Goal: Task Accomplishment & Management: Use online tool/utility

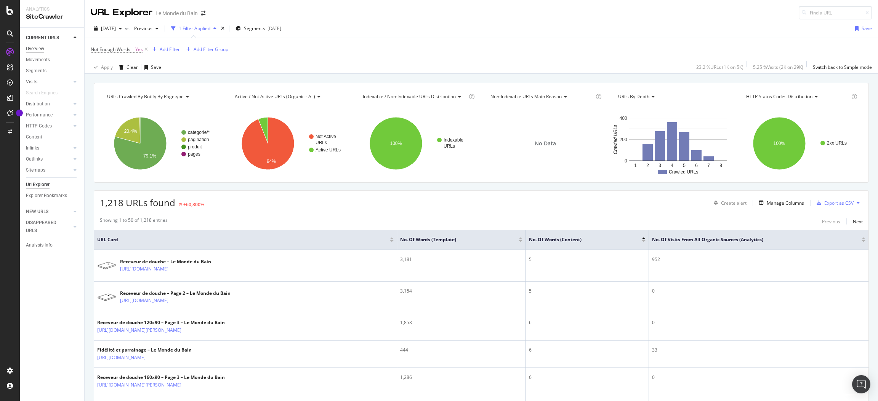
click at [33, 48] on div "Overview" at bounding box center [35, 49] width 18 height 8
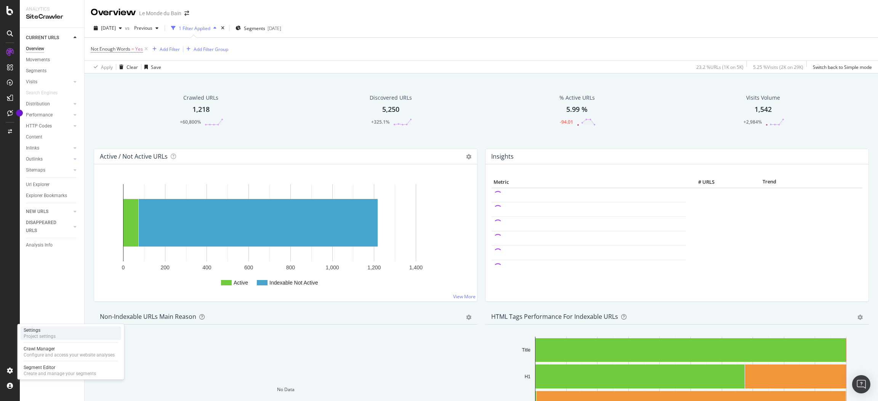
click at [60, 330] on div "Settings Project settings" at bounding box center [71, 334] width 101 height 14
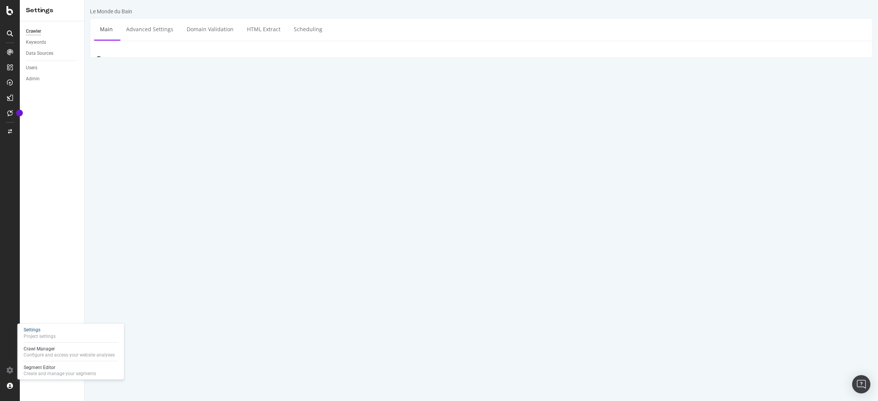
scroll to position [207, 0]
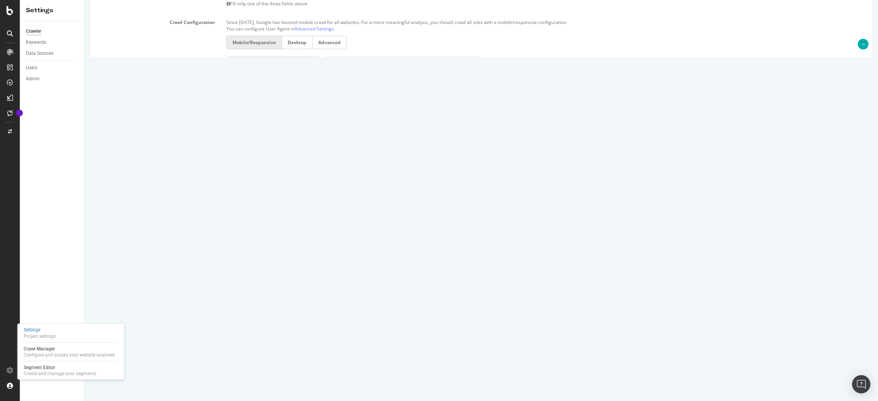
click at [501, 378] on input "Save & Back to Project" at bounding box center [490, 375] width 55 height 11
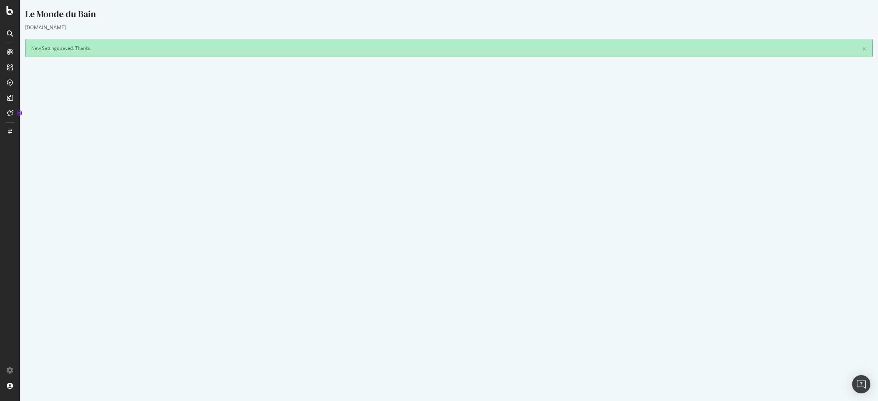
click at [428, 234] on button "Yes! Start Now" at bounding box center [439, 232] width 47 height 12
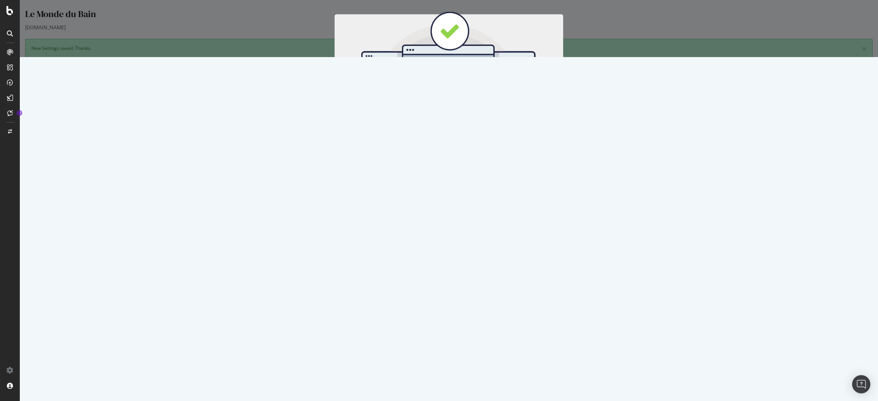
click at [450, 121] on button "Start Now" at bounding box center [463, 126] width 34 height 13
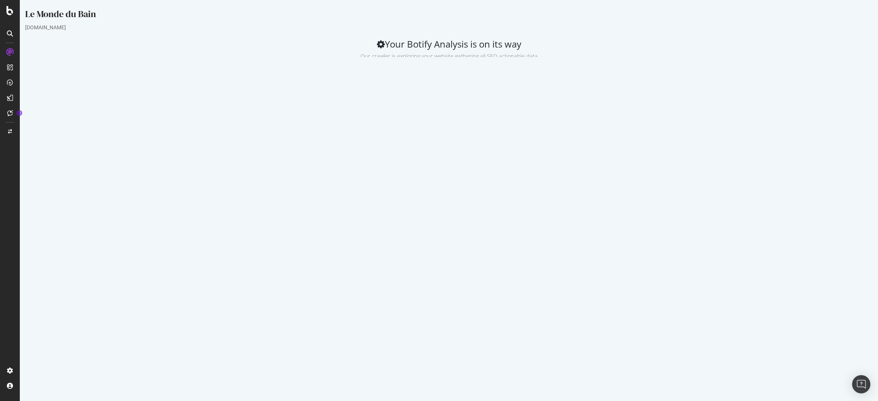
click at [481, 232] on html "Le Monde du Bain lemondedubain.com Your Botify Analysis is on its way Our crawl…" at bounding box center [449, 116] width 858 height 232
click at [35, 82] on div "SiteCrawler" at bounding box center [41, 86] width 27 height 8
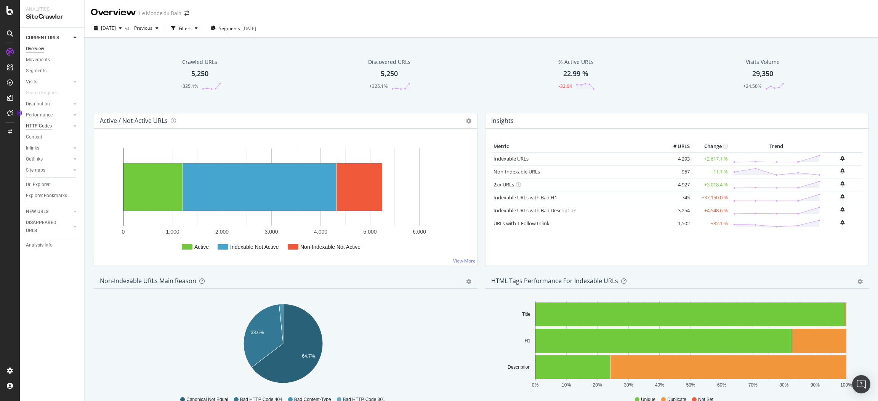
click at [39, 124] on div "HTTP Codes" at bounding box center [39, 126] width 26 height 8
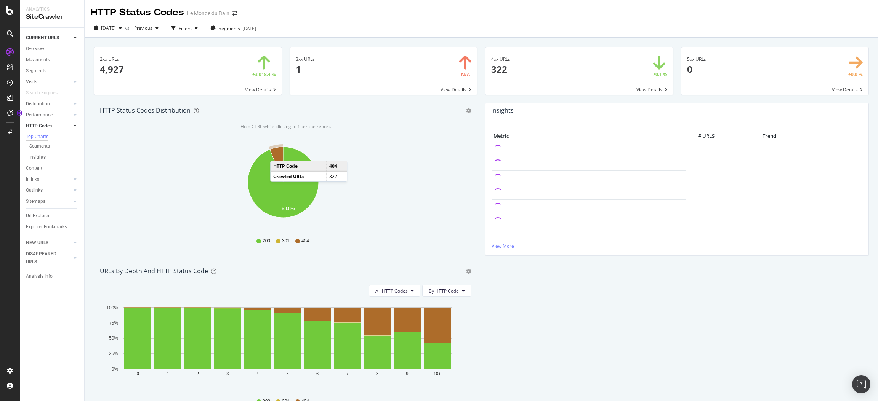
click at [278, 154] on icon "A chart." at bounding box center [276, 164] width 13 height 35
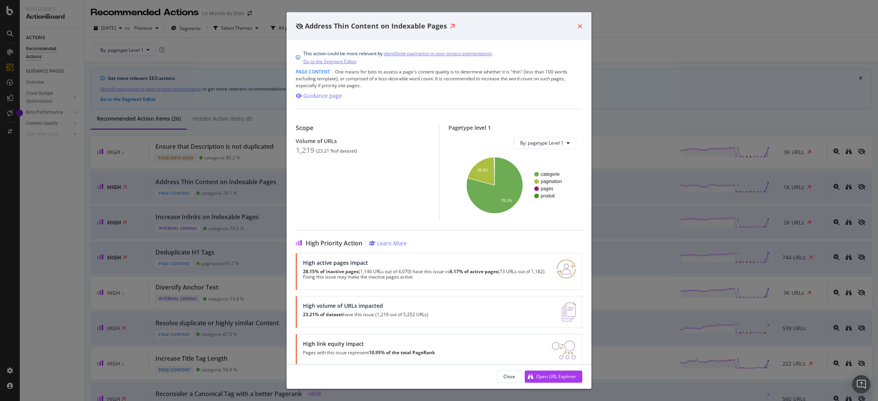
click at [579, 25] on icon "times" at bounding box center [579, 26] width 5 height 6
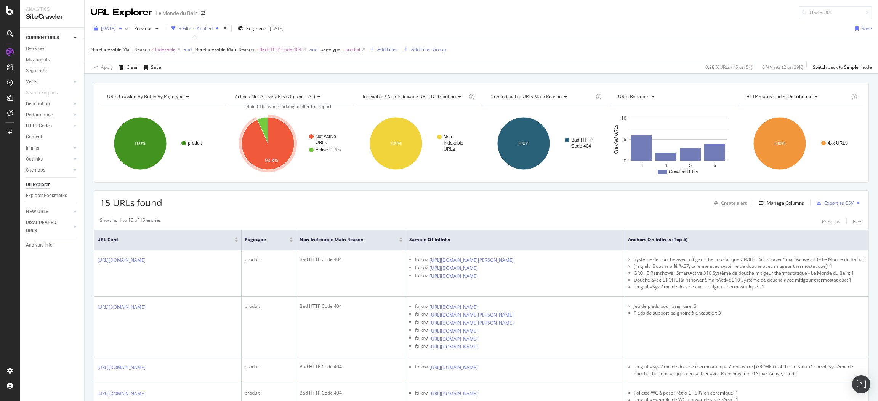
click at [122, 27] on icon "button" at bounding box center [120, 28] width 3 height 5
click at [124, 56] on div "[DATE]" at bounding box center [122, 56] width 41 height 7
